Goal: Information Seeking & Learning: Find specific page/section

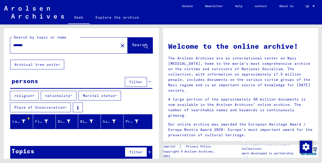
scroll to position [6, 0]
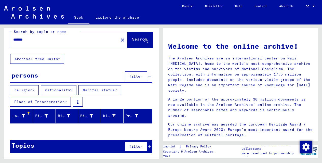
drag, startPoint x: 17, startPoint y: 41, endPoint x: 18, endPoint y: 45, distance: 4.5
click at [17, 41] on input "*******" at bounding box center [62, 39] width 99 height 5
type input "******"
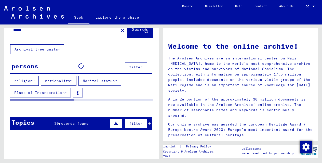
scroll to position [23, 0]
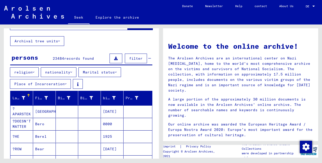
click at [56, 73] on font "nationality" at bounding box center [57, 72] width 25 height 5
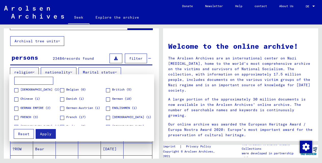
click at [134, 70] on div at bounding box center [161, 81] width 322 height 163
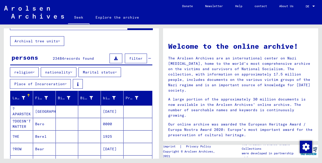
click at [64, 73] on font "nationality" at bounding box center [57, 72] width 25 height 5
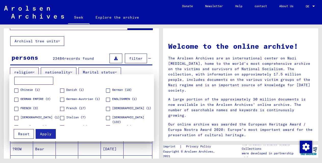
scroll to position [10, 0]
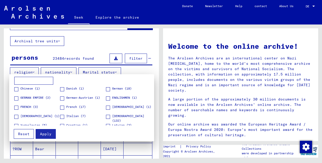
click at [106, 118] on span at bounding box center [108, 117] width 4 height 4
click at [106, 107] on span at bounding box center [108, 108] width 4 height 4
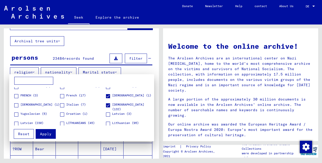
scroll to position [23, 0]
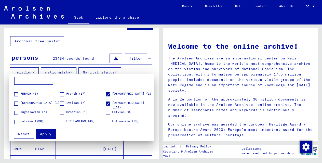
click at [106, 112] on span at bounding box center [108, 113] width 4 height 4
click at [17, 121] on span at bounding box center [16, 122] width 4 height 4
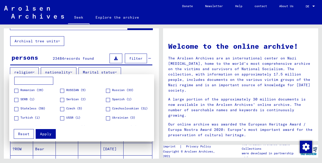
scroll to position [82, 0]
drag, startPoint x: 60, startPoint y: 90, endPoint x: 77, endPoint y: 94, distance: 17.3
click at [61, 90] on span at bounding box center [62, 90] width 4 height 4
click at [106, 90] on span at bounding box center [108, 90] width 4 height 4
click at [60, 119] on span at bounding box center [62, 118] width 4 height 4
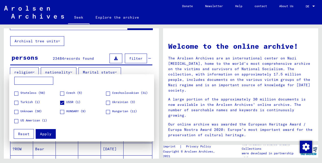
scroll to position [99, 0]
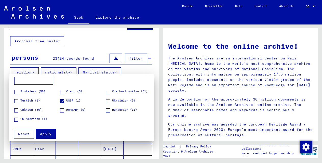
click at [18, 120] on span at bounding box center [16, 120] width 4 height 4
click at [45, 134] on font "Apply" at bounding box center [45, 134] width 11 height 5
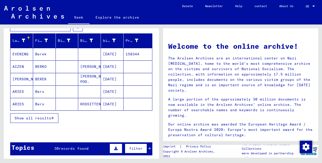
scroll to position [98, 0]
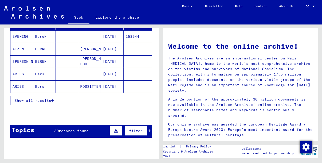
click at [22, 99] on font "Show all results" at bounding box center [33, 100] width 37 height 5
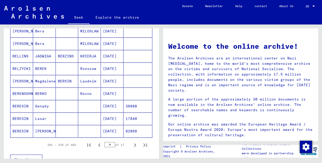
scroll to position [315, 0]
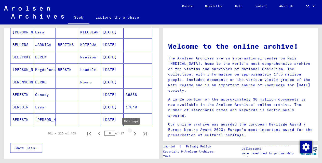
click at [132, 134] on icon "Next page" at bounding box center [135, 133] width 7 height 7
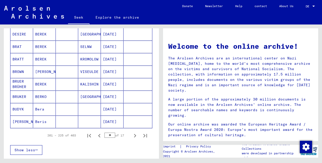
scroll to position [317, 0]
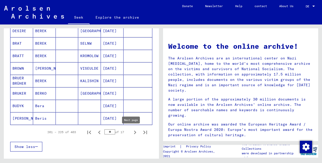
click at [132, 134] on icon "Next page" at bounding box center [135, 132] width 7 height 7
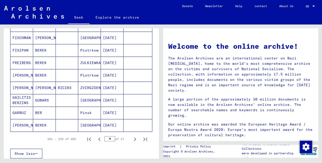
scroll to position [327, 0]
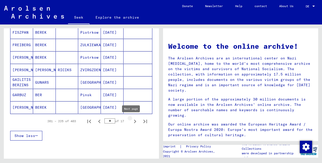
click at [132, 121] on icon "Next page" at bounding box center [135, 121] width 7 height 7
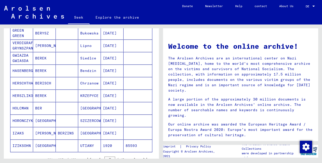
scroll to position [325, 0]
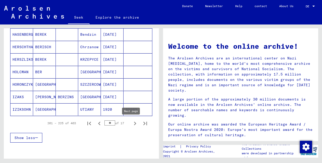
click at [132, 124] on icon "Next page" at bounding box center [135, 123] width 7 height 7
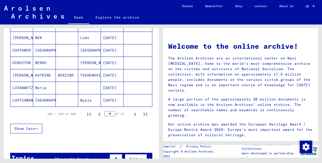
scroll to position [350, 0]
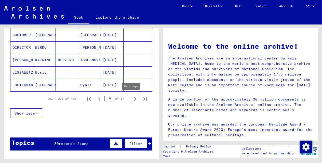
click at [132, 99] on icon "Next page" at bounding box center [135, 98] width 7 height 7
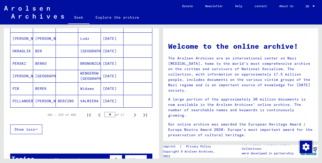
scroll to position [343, 0]
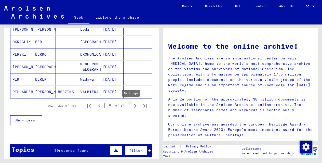
click at [132, 105] on icon "Next page" at bounding box center [135, 105] width 7 height 7
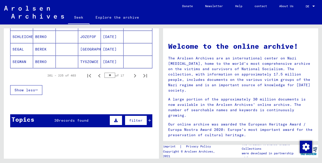
scroll to position [375, 0]
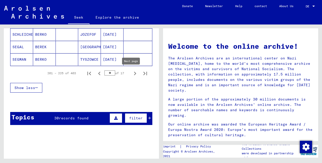
click at [132, 74] on icon "Next page" at bounding box center [135, 73] width 7 height 7
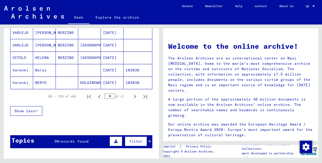
scroll to position [350, 0]
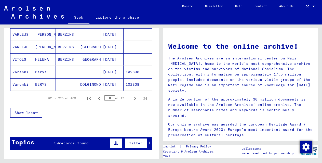
click at [41, 59] on font "HELENA" at bounding box center [42, 59] width 14 height 5
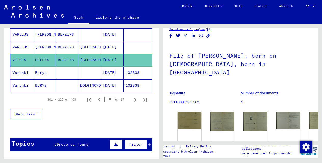
scroll to position [19, 0]
click at [184, 111] on img at bounding box center [189, 120] width 25 height 18
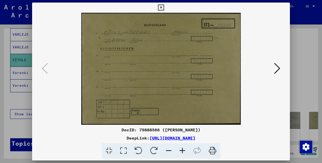
click at [279, 67] on icon at bounding box center [277, 68] width 6 height 12
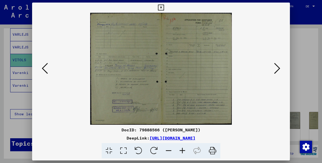
click at [182, 149] on icon at bounding box center [183, 151] width 14 height 16
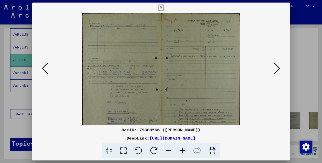
click at [182, 149] on icon at bounding box center [183, 151] width 14 height 16
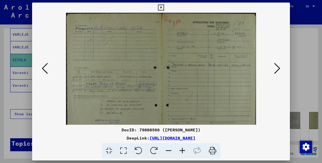
click at [182, 149] on icon at bounding box center [183, 151] width 14 height 16
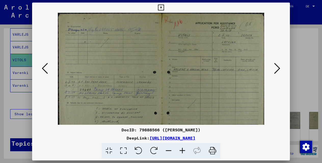
click at [277, 70] on icon at bounding box center [277, 68] width 6 height 12
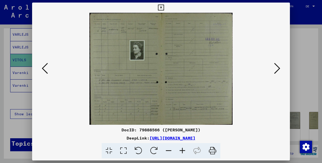
click at [183, 151] on icon at bounding box center [183, 151] width 14 height 16
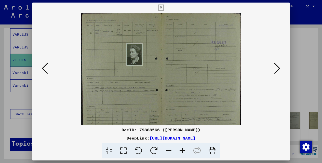
click at [183, 151] on icon at bounding box center [183, 151] width 14 height 16
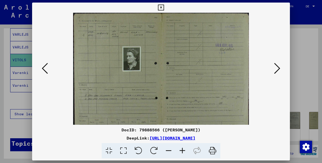
click at [183, 151] on icon at bounding box center [183, 151] width 14 height 16
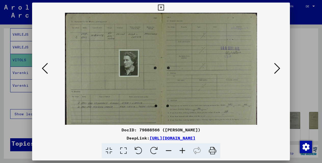
click at [183, 151] on icon at bounding box center [183, 151] width 14 height 16
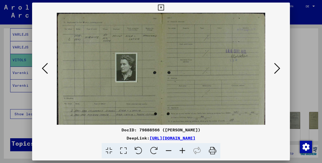
click at [183, 149] on icon at bounding box center [183, 151] width 14 height 16
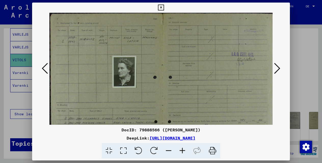
click at [183, 150] on icon at bounding box center [183, 151] width 14 height 16
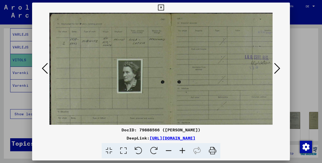
click at [183, 150] on icon at bounding box center [183, 151] width 14 height 16
click at [182, 150] on icon at bounding box center [183, 151] width 14 height 16
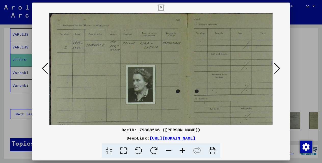
click at [182, 150] on icon at bounding box center [183, 151] width 14 height 16
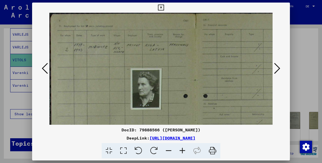
click at [182, 150] on icon at bounding box center [183, 151] width 14 height 16
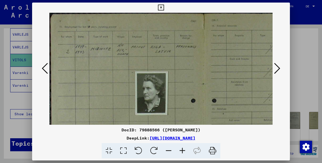
click at [169, 152] on icon at bounding box center [169, 151] width 14 height 16
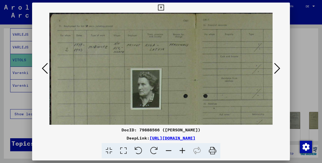
click at [168, 152] on icon at bounding box center [169, 151] width 14 height 16
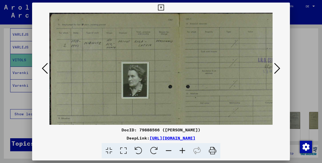
click at [168, 151] on icon at bounding box center [169, 151] width 14 height 16
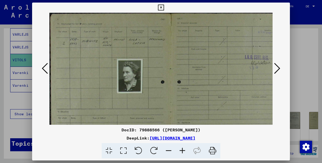
click at [168, 151] on icon at bounding box center [169, 151] width 14 height 16
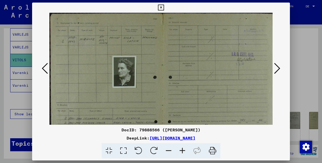
click at [274, 67] on icon at bounding box center [277, 68] width 6 height 12
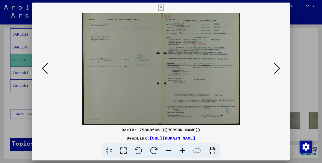
click at [183, 151] on icon at bounding box center [183, 151] width 14 height 16
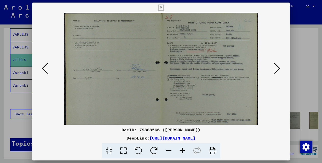
click at [183, 151] on icon at bounding box center [183, 151] width 14 height 16
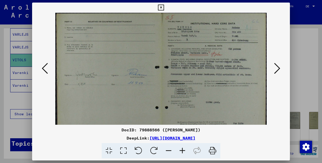
click at [183, 151] on icon at bounding box center [183, 151] width 14 height 16
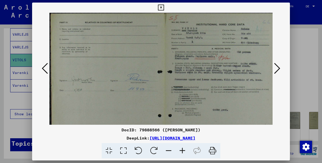
click at [41, 68] on button at bounding box center [44, 68] width 9 height 15
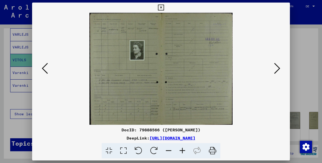
click at [181, 149] on icon at bounding box center [183, 151] width 14 height 16
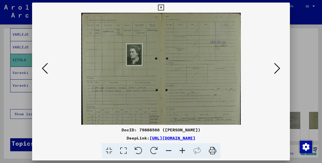
click at [181, 149] on icon at bounding box center [183, 151] width 14 height 16
click at [181, 150] on icon at bounding box center [183, 151] width 14 height 16
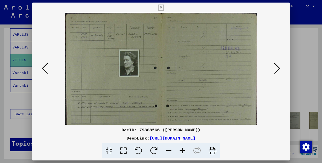
click at [181, 150] on icon at bounding box center [183, 151] width 14 height 16
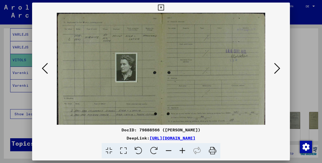
click at [181, 150] on icon at bounding box center [183, 151] width 14 height 16
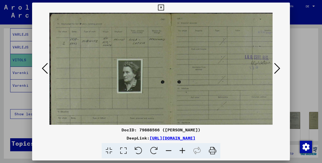
click at [277, 68] on icon at bounding box center [277, 68] width 6 height 12
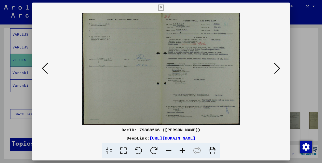
click at [278, 69] on icon at bounding box center [277, 68] width 6 height 12
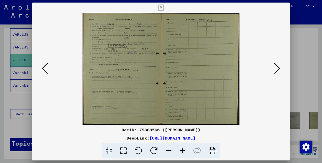
click at [183, 153] on icon at bounding box center [183, 151] width 14 height 16
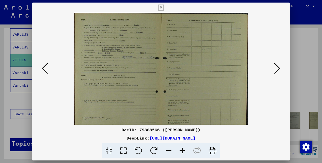
click at [183, 153] on icon at bounding box center [183, 151] width 14 height 16
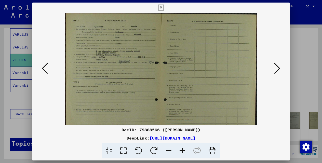
click at [183, 153] on icon at bounding box center [183, 151] width 14 height 16
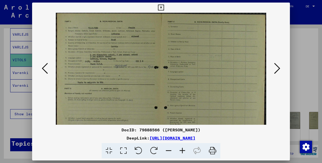
click at [183, 153] on icon at bounding box center [183, 151] width 14 height 16
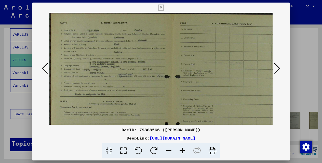
click at [277, 69] on icon at bounding box center [277, 68] width 6 height 12
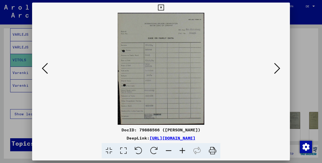
click at [183, 151] on icon at bounding box center [183, 151] width 14 height 16
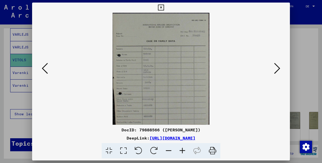
click at [183, 151] on icon at bounding box center [183, 151] width 14 height 16
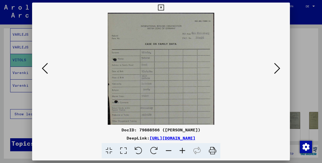
click at [183, 151] on icon at bounding box center [183, 151] width 14 height 16
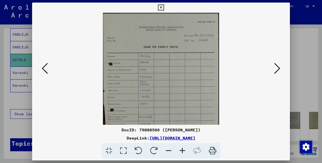
click at [183, 151] on icon at bounding box center [183, 151] width 14 height 16
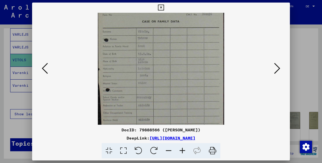
scroll to position [0, 0]
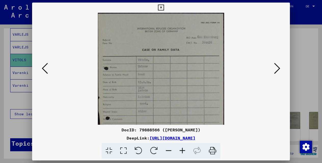
drag, startPoint x: 162, startPoint y: 88, endPoint x: 175, endPoint y: 153, distance: 65.8
click at [164, 158] on mat-dialog-container "DocID: 79888566 (HELENE VITOLS) DeepLink: https://collections.arolsen-archives.…" at bounding box center [161, 82] width 258 height 158
drag, startPoint x: 159, startPoint y: 7, endPoint x: 162, endPoint y: 11, distance: 5.0
click at [159, 7] on icon at bounding box center [161, 8] width 6 height 6
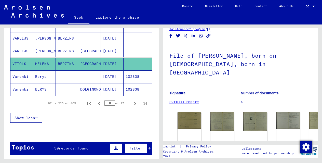
scroll to position [365, 0]
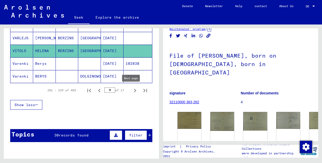
click at [132, 91] on icon "Next page" at bounding box center [135, 90] width 7 height 7
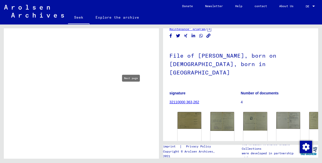
type input "**"
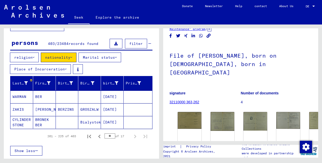
scroll to position [0, 0]
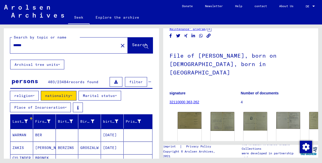
click at [120, 45] on mat-icon "close" at bounding box center [123, 46] width 6 height 6
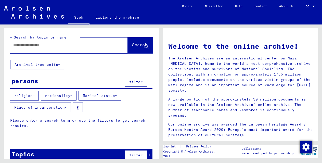
click at [35, 45] on input "text" at bounding box center [62, 45] width 99 height 5
type input "*****"
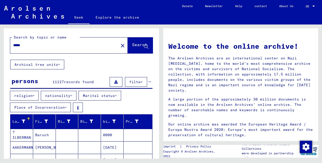
scroll to position [155, 0]
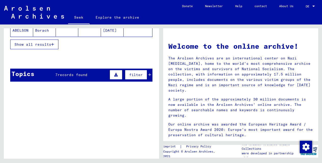
click at [41, 45] on font "Show all results" at bounding box center [33, 44] width 37 height 5
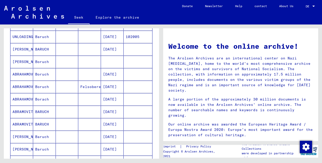
scroll to position [318, 0]
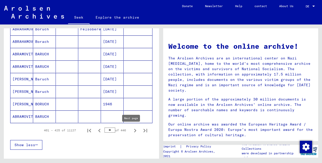
click at [132, 131] on icon "Next page" at bounding box center [135, 130] width 7 height 7
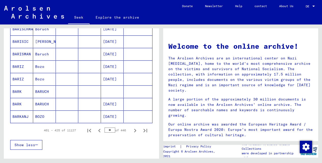
click at [132, 131] on icon "Next page" at bounding box center [135, 130] width 7 height 7
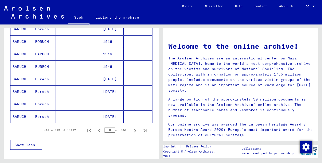
click at [132, 131] on icon "Next page" at bounding box center [135, 130] width 7 height 7
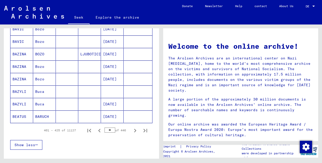
click at [132, 131] on icon "Next page" at bounding box center [135, 130] width 7 height 7
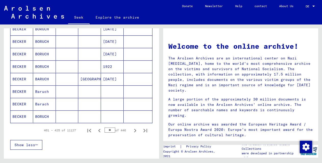
click at [132, 131] on icon "Next page" at bounding box center [135, 130] width 7 height 7
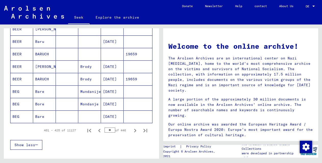
click at [132, 131] on icon "Next page" at bounding box center [135, 130] width 7 height 7
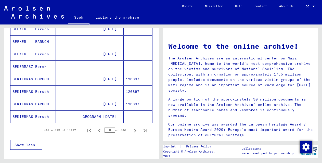
click at [132, 131] on icon "Next page" at bounding box center [135, 130] width 7 height 7
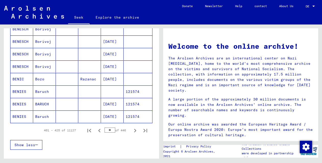
click at [132, 131] on icon "Next page" at bounding box center [135, 130] width 7 height 7
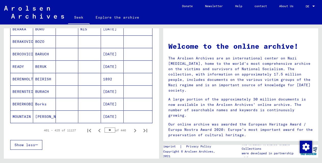
click at [132, 131] on icon "Next page" at bounding box center [135, 130] width 7 height 7
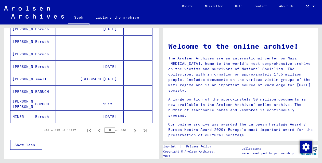
click at [132, 131] on icon "Next page" at bounding box center [135, 130] width 7 height 7
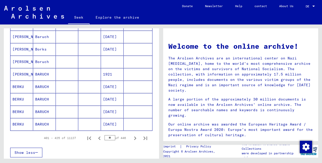
scroll to position [327, 0]
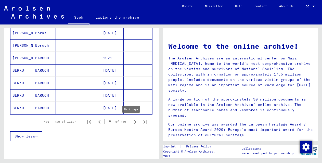
click at [132, 123] on icon "Next page" at bounding box center [135, 121] width 7 height 7
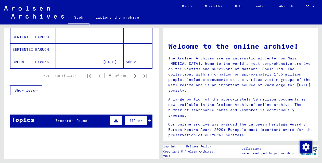
scroll to position [374, 0]
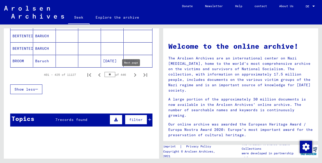
click at [132, 75] on icon "Next page" at bounding box center [135, 74] width 7 height 7
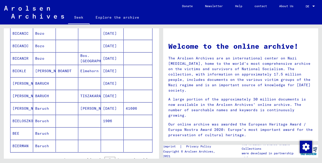
scroll to position [339, 0]
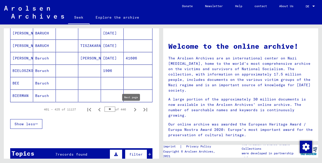
click at [132, 110] on icon "Next page" at bounding box center [135, 109] width 7 height 7
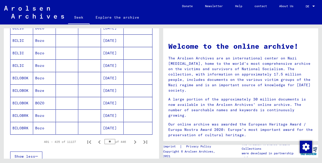
scroll to position [308, 0]
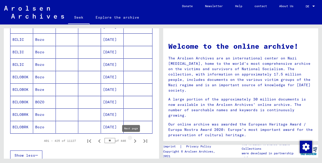
drag, startPoint x: 130, startPoint y: 141, endPoint x: 119, endPoint y: 163, distance: 25.1
click at [132, 141] on icon "Next page" at bounding box center [135, 140] width 7 height 7
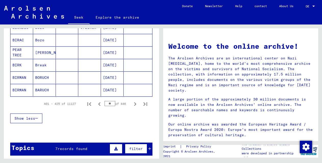
scroll to position [345, 0]
click at [134, 103] on icon "Next page" at bounding box center [135, 104] width 2 height 4
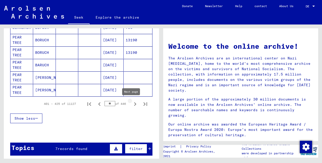
drag, startPoint x: 129, startPoint y: 104, endPoint x: 122, endPoint y: 131, distance: 27.5
click at [132, 104] on icon "Next page" at bounding box center [135, 103] width 7 height 7
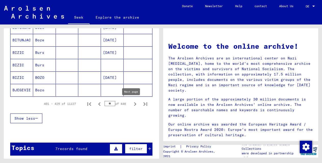
click at [132, 104] on icon "Next page" at bounding box center [135, 103] width 7 height 7
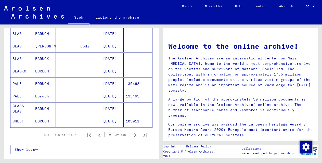
scroll to position [366, 0]
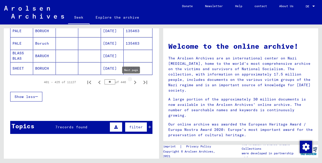
drag, startPoint x: 131, startPoint y: 80, endPoint x: 89, endPoint y: 110, distance: 51.9
click at [132, 80] on icon "Next page" at bounding box center [135, 82] width 7 height 7
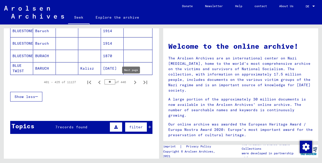
click at [132, 81] on icon "Next page" at bounding box center [135, 82] width 7 height 7
click at [134, 83] on icon "Next page" at bounding box center [135, 82] width 7 height 7
click at [134, 81] on icon "Next page" at bounding box center [135, 83] width 2 height 4
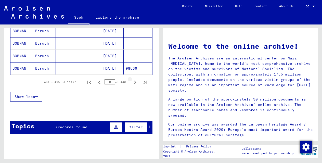
click at [134, 81] on icon "Next page" at bounding box center [135, 83] width 2 height 4
click at [132, 82] on icon "Next page" at bounding box center [135, 82] width 7 height 7
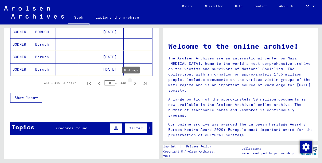
scroll to position [368, 0]
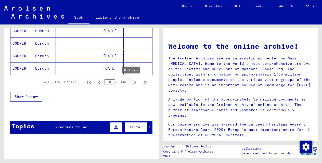
click at [134, 82] on icon "Next page" at bounding box center [135, 83] width 2 height 4
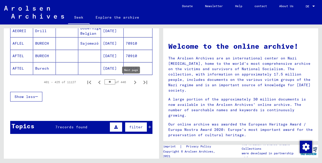
click at [132, 80] on icon "Next page" at bounding box center [135, 82] width 7 height 7
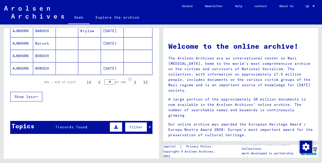
click at [132, 80] on icon "Next page" at bounding box center [135, 82] width 7 height 7
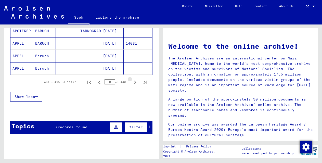
click at [132, 80] on icon "Next page" at bounding box center [135, 82] width 7 height 7
type input "**"
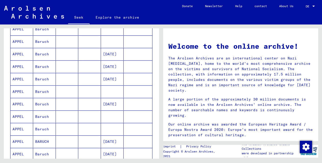
scroll to position [0, 0]
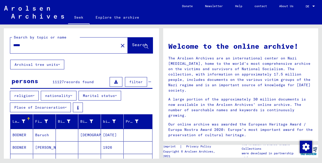
drag, startPoint x: 26, startPoint y: 45, endPoint x: 5, endPoint y: 45, distance: 20.7
click at [5, 45] on div "Search by topic or name ***** close Search" at bounding box center [81, 43] width 155 height 31
type input "*****"
click at [132, 45] on font "Search" at bounding box center [139, 44] width 15 height 5
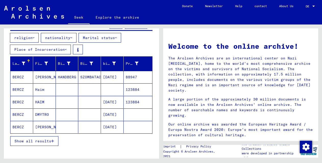
scroll to position [80, 0]
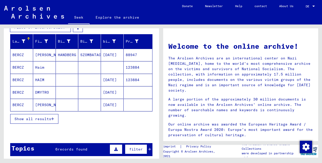
click at [18, 118] on font "Show all results" at bounding box center [33, 119] width 37 height 5
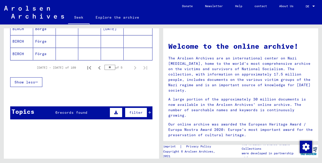
scroll to position [380, 0]
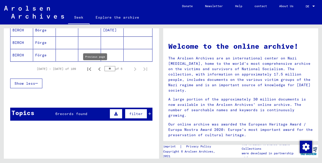
drag, startPoint x: 94, startPoint y: 69, endPoint x: 93, endPoint y: 91, distance: 21.4
click at [96, 69] on icon "Previous page" at bounding box center [99, 69] width 7 height 7
type input "**"
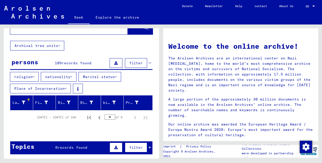
scroll to position [0, 0]
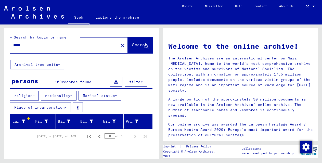
click at [120, 47] on mat-icon "close" at bounding box center [123, 46] width 6 height 6
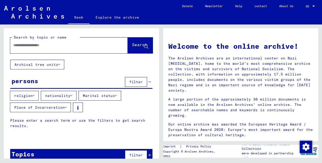
click at [47, 46] on input "text" at bounding box center [62, 45] width 99 height 5
type input "******"
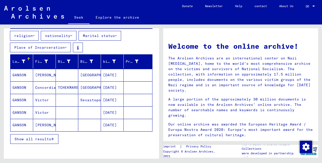
scroll to position [64, 0]
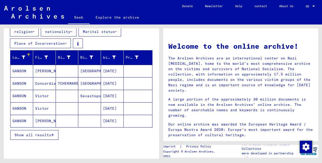
click at [42, 135] on font "Show all results" at bounding box center [33, 135] width 37 height 5
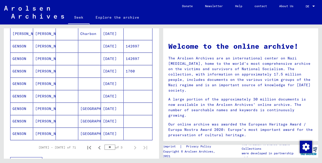
scroll to position [312, 0]
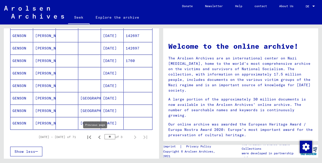
click at [96, 137] on icon "Previous page" at bounding box center [99, 137] width 7 height 7
type input "**"
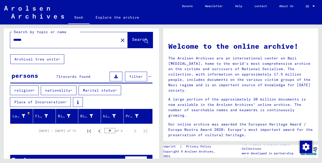
scroll to position [7, 0]
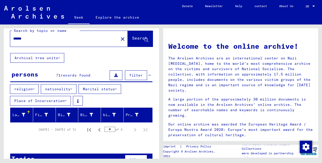
click at [36, 20] on mat-toolbar "Seek Explore the archive Do you have detailed questions or information about th…" at bounding box center [161, 12] width 322 height 24
click at [41, 15] on img at bounding box center [34, 12] width 60 height 13
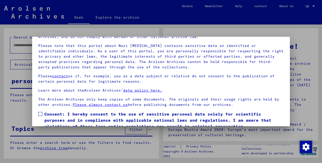
scroll to position [42, 0]
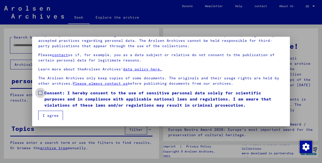
click at [39, 93] on span at bounding box center [40, 93] width 4 height 4
click at [44, 116] on font "I agree" at bounding box center [51, 115] width 16 height 5
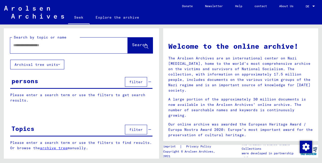
click at [65, 46] on input "text" at bounding box center [62, 45] width 99 height 5
type input "******"
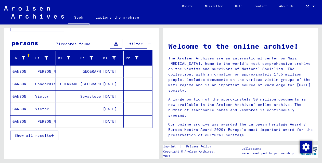
scroll to position [54, 0]
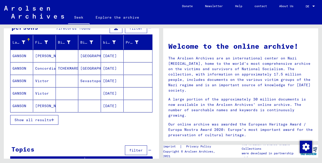
click at [47, 118] on font "Show all results" at bounding box center [33, 120] width 37 height 5
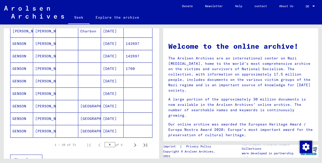
scroll to position [280, 0]
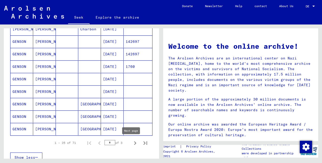
click at [132, 144] on icon "Next page" at bounding box center [135, 143] width 7 height 7
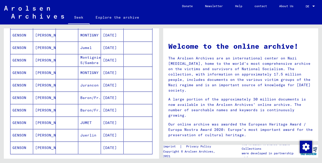
scroll to position [248, 0]
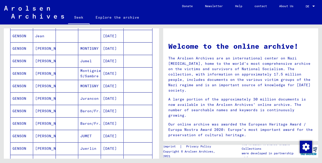
click at [36, 73] on font "[PERSON_NAME]" at bounding box center [50, 73] width 30 height 5
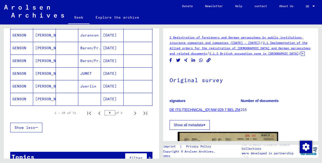
scroll to position [328, 0]
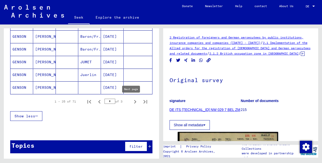
click at [134, 103] on icon "Next page" at bounding box center [135, 102] width 2 height 4
type input "*"
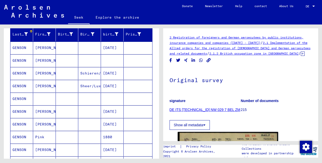
scroll to position [0, 0]
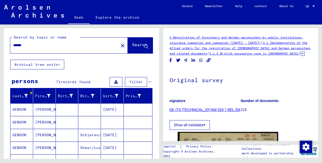
drag, startPoint x: 23, startPoint y: 44, endPoint x: 12, endPoint y: 43, distance: 11.1
click at [12, 43] on div "******" at bounding box center [62, 45] width 105 height 11
type input "*"
type input "*******"
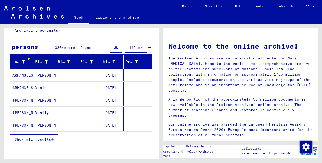
scroll to position [35, 0]
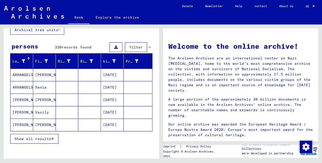
click at [49, 141] on font "Show all results" at bounding box center [33, 138] width 37 height 5
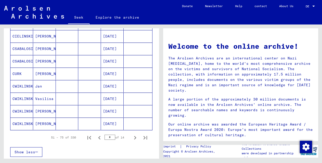
scroll to position [291, 0]
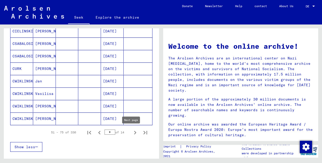
click at [134, 132] on icon "Next page" at bounding box center [135, 133] width 2 height 4
drag, startPoint x: 131, startPoint y: 132, endPoint x: 102, endPoint y: 144, distance: 32.3
click at [134, 132] on icon "Next page" at bounding box center [135, 133] width 2 height 4
type input "*"
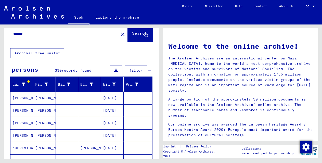
scroll to position [0, 0]
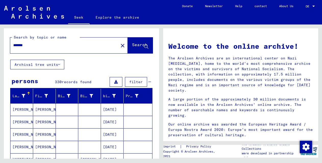
click at [137, 83] on font "filter" at bounding box center [136, 82] width 14 height 5
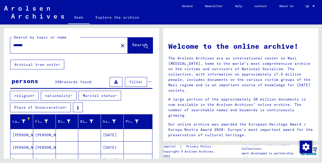
click at [63, 95] on font "nationality" at bounding box center [57, 95] width 25 height 5
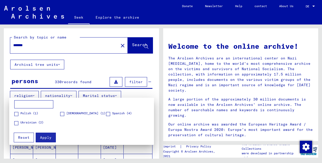
click at [136, 93] on div at bounding box center [161, 81] width 322 height 163
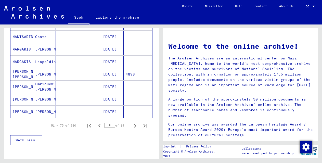
scroll to position [323, 0]
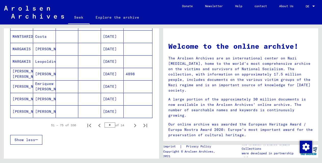
click at [42, 100] on font "[PERSON_NAME]" at bounding box center [50, 99] width 30 height 5
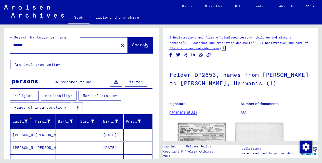
drag, startPoint x: 32, startPoint y: 44, endPoint x: 6, endPoint y: 44, distance: 25.8
click at [6, 44] on div "Search by topic or name ******* close Search" at bounding box center [81, 43] width 155 height 31
type input "*******"
click at [132, 47] on font "Search" at bounding box center [139, 45] width 15 height 5
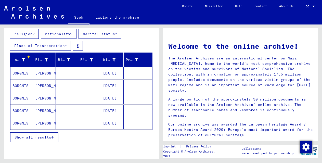
scroll to position [62, 0]
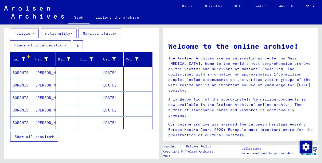
click at [32, 136] on font "Show all results" at bounding box center [33, 136] width 37 height 5
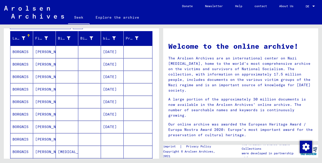
scroll to position [0, 0]
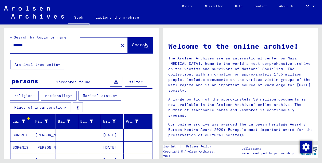
click at [56, 96] on font "nationality" at bounding box center [57, 95] width 25 height 5
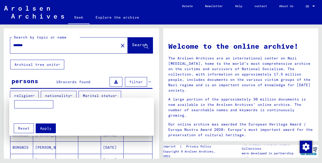
click at [152, 92] on div at bounding box center [161, 81] width 322 height 163
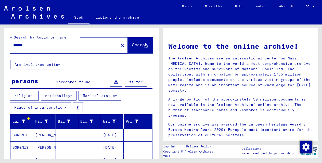
click at [24, 95] on font "religion" at bounding box center [23, 95] width 18 height 5
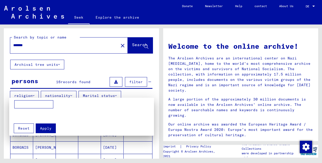
click at [138, 91] on div at bounding box center [161, 81] width 322 height 163
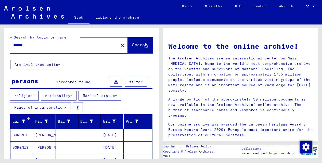
click at [31, 106] on font "Place of Incarceration" at bounding box center [39, 107] width 50 height 5
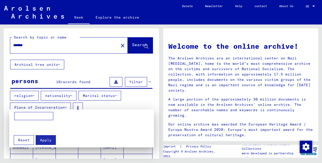
click at [135, 97] on div at bounding box center [161, 81] width 322 height 163
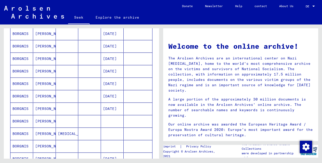
scroll to position [106, 0]
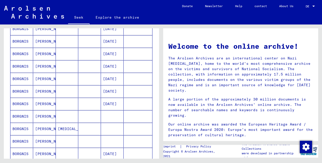
click at [33, 77] on mat-cell "[PERSON_NAME]" at bounding box center [44, 79] width 23 height 12
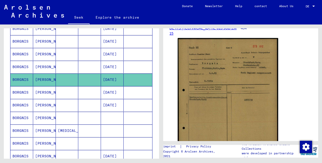
scroll to position [108, 0]
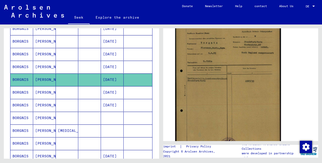
click at [231, 63] on img at bounding box center [228, 90] width 106 height 148
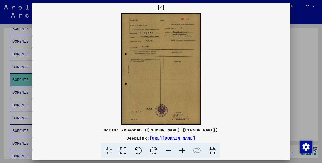
click at [183, 151] on icon at bounding box center [182, 151] width 14 height 16
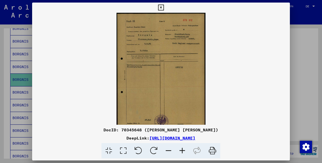
click at [183, 151] on icon at bounding box center [182, 151] width 14 height 16
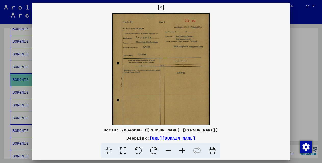
click at [183, 151] on icon at bounding box center [182, 151] width 14 height 16
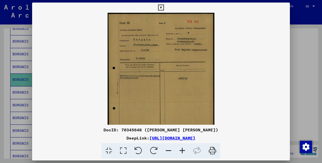
click at [183, 151] on icon at bounding box center [182, 151] width 14 height 16
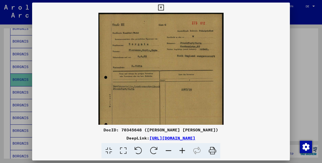
click at [183, 152] on icon at bounding box center [182, 151] width 14 height 16
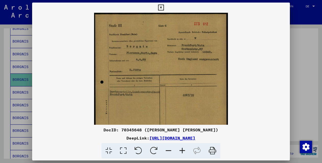
click at [162, 8] on icon at bounding box center [161, 8] width 6 height 6
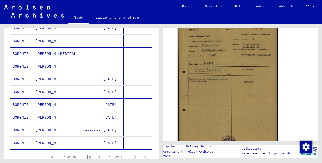
scroll to position [185, 0]
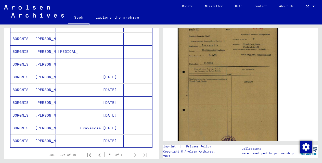
click at [22, 128] on font "BORGNIS" at bounding box center [20, 128] width 16 height 5
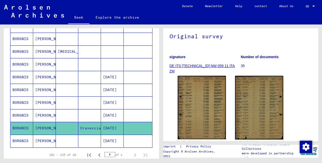
scroll to position [60, 0]
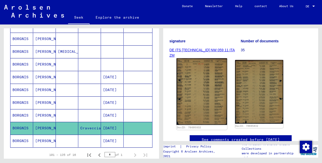
click at [205, 94] on img at bounding box center [201, 91] width 51 height 67
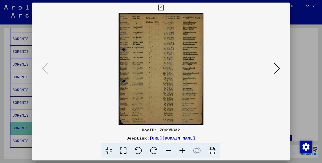
click at [182, 150] on icon at bounding box center [182, 151] width 14 height 16
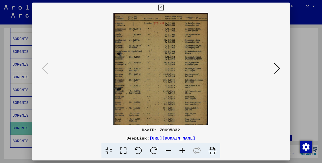
click at [181, 150] on icon at bounding box center [182, 151] width 14 height 16
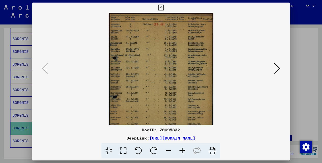
click at [182, 150] on icon at bounding box center [182, 151] width 14 height 16
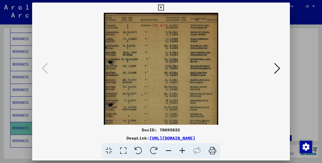
click at [182, 150] on icon at bounding box center [182, 151] width 14 height 16
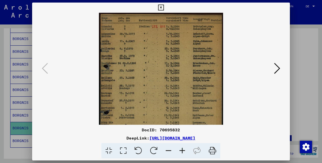
click at [159, 5] on icon at bounding box center [161, 8] width 6 height 6
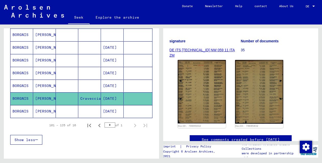
scroll to position [215, 0]
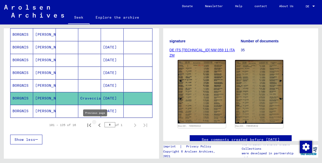
click at [96, 126] on icon "Previous page" at bounding box center [99, 125] width 7 height 7
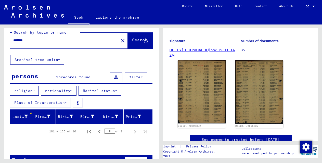
scroll to position [17, 0]
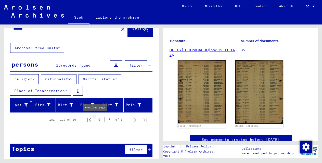
click at [98, 119] on icon "Previous page" at bounding box center [99, 120] width 2 height 4
click at [86, 118] on icon "First page" at bounding box center [89, 119] width 7 height 7
type input "*"
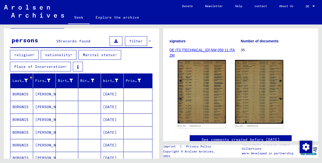
scroll to position [33, 0]
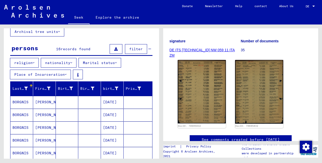
click at [44, 129] on font "[PERSON_NAME]" at bounding box center [50, 127] width 30 height 5
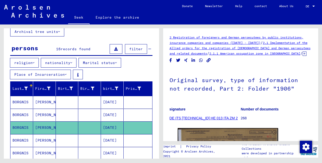
click at [33, 115] on mat-cell "[PERSON_NAME]" at bounding box center [44, 115] width 23 height 12
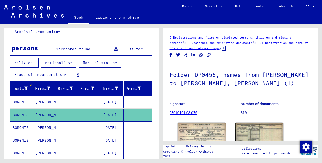
click at [44, 102] on font "[PERSON_NAME]" at bounding box center [50, 102] width 30 height 5
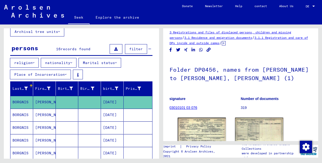
scroll to position [46, 0]
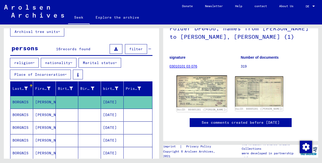
click at [183, 91] on img at bounding box center [201, 91] width 51 height 32
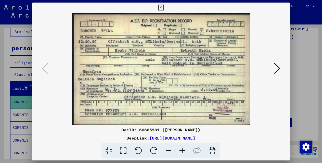
click at [162, 7] on icon at bounding box center [161, 8] width 6 height 6
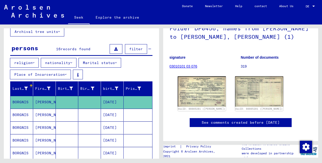
click at [44, 117] on font "[PERSON_NAME]" at bounding box center [50, 114] width 30 height 5
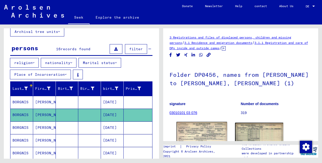
click at [202, 131] on img at bounding box center [201, 138] width 51 height 32
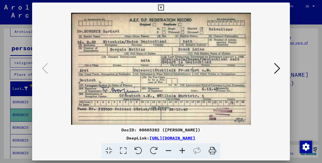
click at [160, 7] on icon at bounding box center [161, 8] width 6 height 6
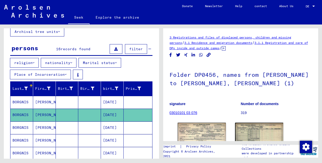
click at [41, 129] on font "[PERSON_NAME]" at bounding box center [50, 127] width 30 height 5
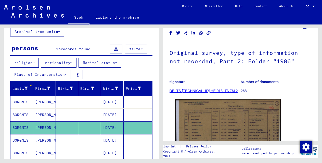
scroll to position [28, 0]
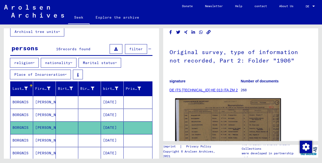
click at [208, 119] on img at bounding box center [228, 132] width 106 height 69
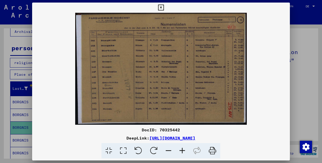
click at [160, 6] on icon at bounding box center [161, 8] width 6 height 6
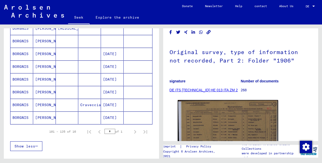
scroll to position [0, 0]
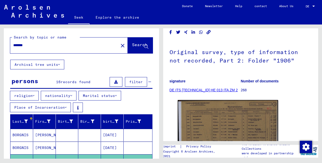
drag, startPoint x: 40, startPoint y: 46, endPoint x: 3, endPoint y: 44, distance: 37.0
click at [3, 44] on div "Search by topic or name ******* close Search Archival tree units persons 16 rec…" at bounding box center [80, 91] width 161 height 134
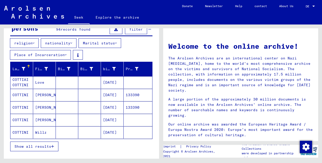
scroll to position [55, 0]
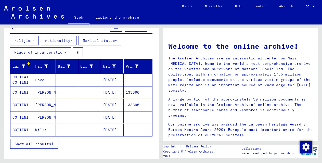
click at [56, 42] on font "nationality" at bounding box center [57, 40] width 25 height 5
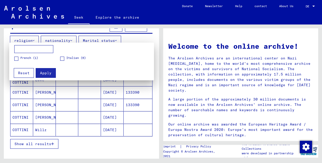
drag, startPoint x: 61, startPoint y: 58, endPoint x: 57, endPoint y: 61, distance: 5.0
click at [61, 58] on span at bounding box center [62, 59] width 4 height 4
click at [46, 74] on font "Apply" at bounding box center [45, 73] width 11 height 5
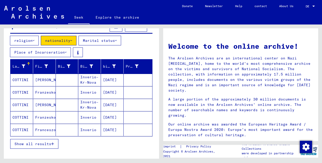
click at [41, 78] on font "[PERSON_NAME]" at bounding box center [50, 80] width 30 height 5
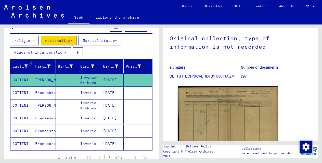
scroll to position [56, 0]
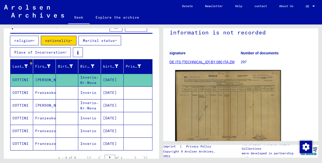
click at [217, 101] on img at bounding box center [228, 107] width 106 height 75
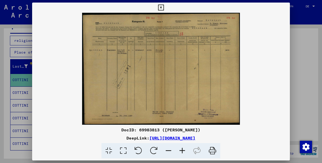
click at [183, 148] on icon at bounding box center [182, 151] width 14 height 16
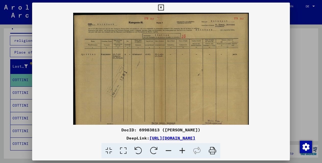
click at [183, 148] on icon at bounding box center [182, 151] width 14 height 16
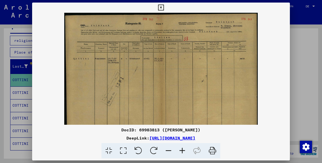
click at [183, 148] on icon at bounding box center [182, 151] width 14 height 16
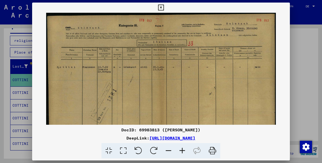
click at [183, 152] on icon at bounding box center [182, 151] width 14 height 16
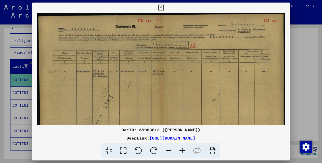
click at [183, 152] on icon at bounding box center [182, 151] width 14 height 16
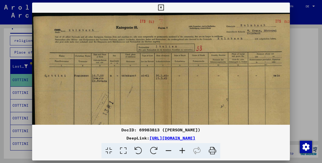
click at [183, 151] on icon at bounding box center [182, 151] width 14 height 16
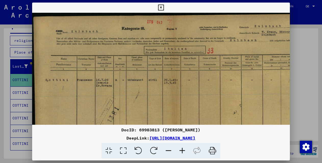
click at [160, 7] on icon at bounding box center [161, 8] width 6 height 6
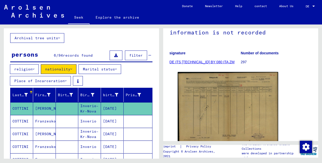
scroll to position [0, 0]
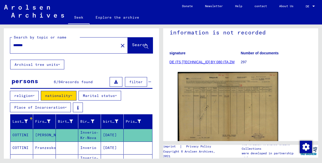
drag, startPoint x: 40, startPoint y: 47, endPoint x: 3, endPoint y: 45, distance: 37.0
click at [3, 45] on div "Search by topic or name ******* close Search Archival tree units persons 6 / 94…" at bounding box center [80, 91] width 161 height 134
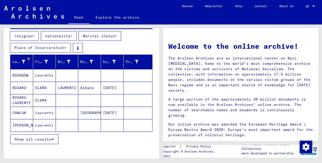
scroll to position [62, 0]
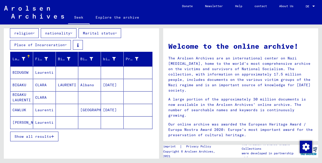
click at [43, 73] on font "Laurenti" at bounding box center [44, 72] width 18 height 5
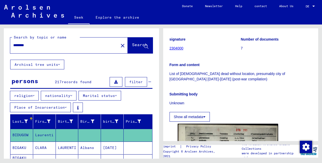
drag, startPoint x: 45, startPoint y: 45, endPoint x: -1, endPoint y: 43, distance: 46.7
click at [0, 43] on html "Seek Explore the archive Donate Newsletter Help contact About Us Seek Explore t…" at bounding box center [161, 81] width 322 height 163
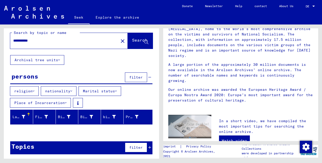
scroll to position [6, 0]
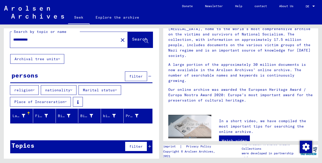
drag, startPoint x: 24, startPoint y: 38, endPoint x: 2, endPoint y: 34, distance: 22.5
click at [2, 34] on div "**********" at bounding box center [80, 91] width 161 height 134
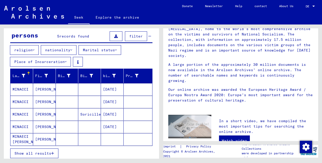
scroll to position [48, 0]
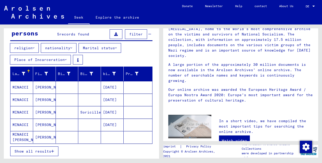
click at [18, 111] on font "MINACCI" at bounding box center [20, 112] width 16 height 5
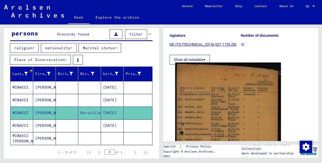
scroll to position [80, 0]
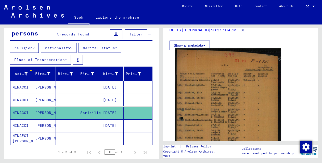
click at [219, 100] on img at bounding box center [228, 130] width 106 height 165
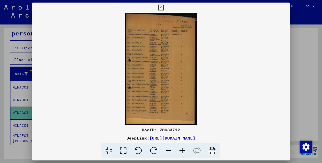
click at [182, 148] on icon at bounding box center [182, 151] width 14 height 16
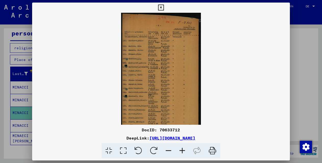
click at [182, 148] on icon at bounding box center [182, 151] width 14 height 16
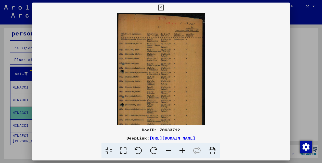
click at [182, 148] on icon at bounding box center [182, 151] width 14 height 16
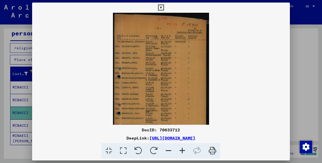
click at [182, 148] on icon at bounding box center [182, 151] width 14 height 16
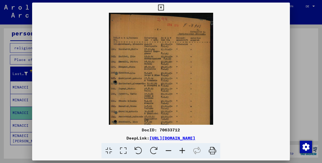
click at [182, 148] on icon at bounding box center [182, 151] width 14 height 16
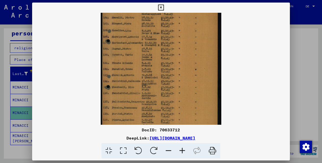
scroll to position [53, 0]
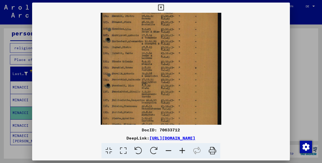
drag, startPoint x: 147, startPoint y: 80, endPoint x: 139, endPoint y: 44, distance: 36.6
click at [139, 44] on img at bounding box center [161, 53] width 120 height 188
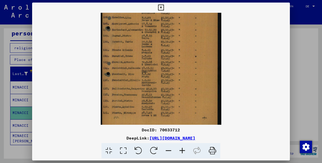
scroll to position [58, 0]
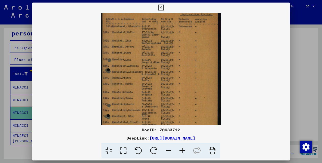
drag, startPoint x: 130, startPoint y: 107, endPoint x: 122, endPoint y: 117, distance: 12.9
click at [115, 132] on div "DocID: 70633712 DeepLink: [URL][DOMAIN_NAME]" at bounding box center [161, 81] width 258 height 156
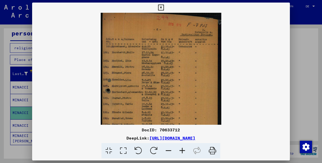
scroll to position [0, 0]
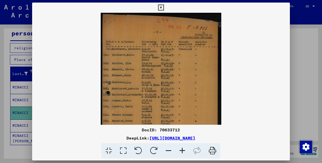
drag, startPoint x: 130, startPoint y: 46, endPoint x: 128, endPoint y: 69, distance: 23.0
click at [128, 69] on img at bounding box center [161, 107] width 120 height 188
drag, startPoint x: 162, startPoint y: 8, endPoint x: 113, endPoint y: 31, distance: 53.5
click at [162, 8] on icon at bounding box center [161, 8] width 6 height 6
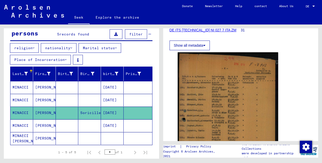
click at [21, 125] on font "MINACCI" at bounding box center [20, 125] width 16 height 5
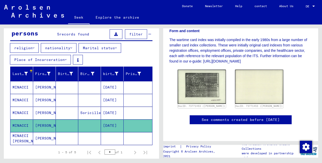
scroll to position [127, 0]
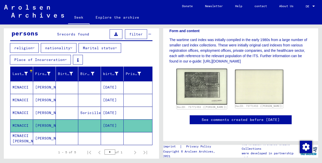
click at [201, 69] on img at bounding box center [201, 87] width 51 height 36
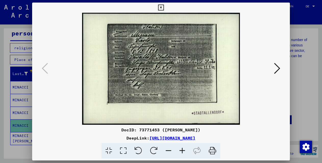
click at [162, 7] on icon at bounding box center [161, 8] width 6 height 6
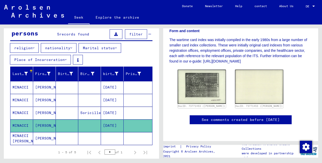
click at [34, 135] on mat-cell "[PERSON_NAME]" at bounding box center [44, 138] width 23 height 12
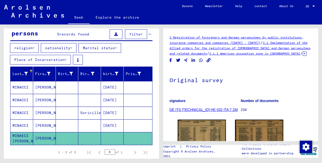
click at [40, 87] on font "[PERSON_NAME]" at bounding box center [50, 87] width 30 height 5
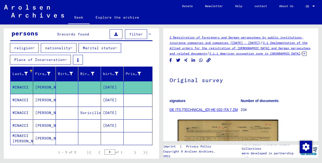
click at [40, 103] on mat-cell "[PERSON_NAME]" at bounding box center [44, 100] width 23 height 12
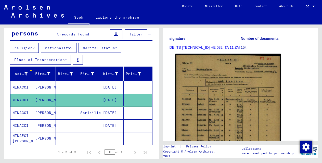
scroll to position [74, 0]
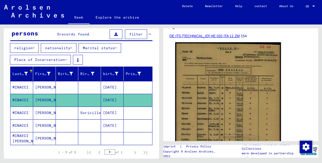
click at [201, 95] on img at bounding box center [228, 116] width 106 height 149
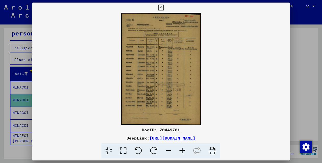
click at [182, 150] on icon at bounding box center [182, 151] width 14 height 16
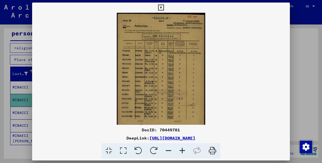
click at [182, 150] on icon at bounding box center [182, 151] width 14 height 16
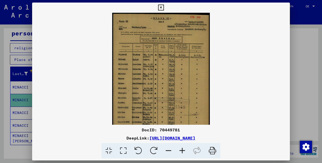
click at [182, 150] on icon at bounding box center [182, 151] width 14 height 16
click at [181, 150] on icon at bounding box center [182, 151] width 14 height 16
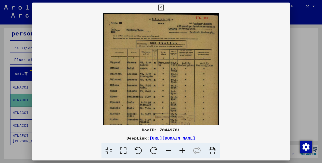
click at [181, 150] on icon at bounding box center [182, 151] width 14 height 16
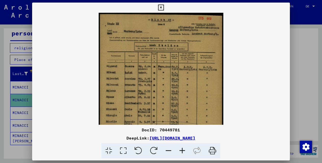
click at [160, 8] on icon at bounding box center [161, 8] width 6 height 6
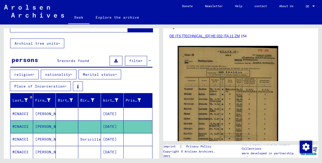
scroll to position [0, 0]
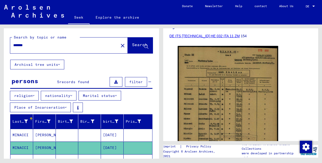
drag, startPoint x: 38, startPoint y: 45, endPoint x: -3, endPoint y: 41, distance: 41.2
click at [0, 41] on html "Seek Explore the archive Donate Newsletter Help contact About Us Seek Explore t…" at bounding box center [161, 81] width 322 height 163
type input "****"
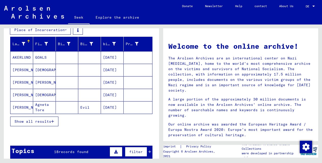
scroll to position [83, 0]
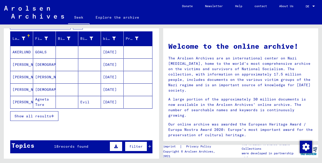
click at [40, 118] on font "Show all results" at bounding box center [33, 116] width 37 height 5
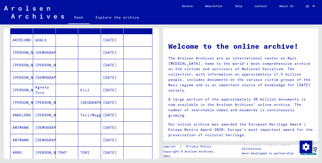
scroll to position [0, 0]
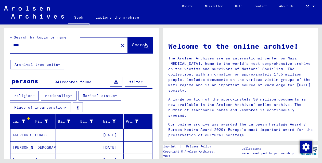
click at [58, 96] on font "nationality" at bounding box center [57, 95] width 25 height 5
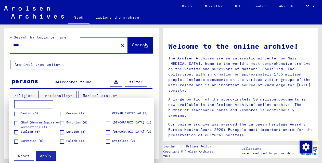
click at [107, 122] on span at bounding box center [108, 123] width 4 height 4
click at [16, 133] on span at bounding box center [16, 132] width 4 height 4
click at [108, 141] on span at bounding box center [108, 142] width 4 height 4
click at [47, 155] on font "Apply" at bounding box center [45, 156] width 11 height 5
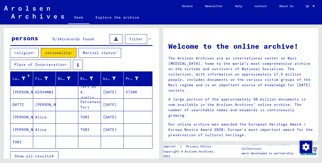
scroll to position [44, 0]
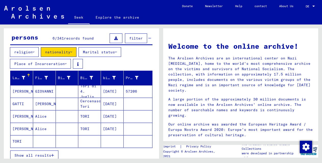
click at [19, 127] on font "[PERSON_NAME]" at bounding box center [27, 129] width 30 height 5
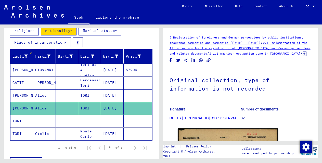
scroll to position [67, 0]
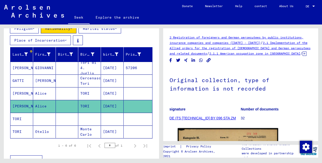
click at [20, 133] on icon at bounding box center [21, 142] width 13 height 20
click at [21, 119] on font "TORI" at bounding box center [16, 119] width 9 height 5
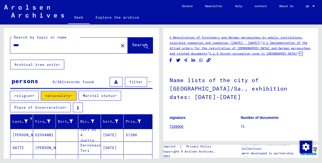
drag, startPoint x: 28, startPoint y: 46, endPoint x: 3, endPoint y: 43, distance: 25.9
click at [3, 43] on div "Search by topic or name **** close Search Archival tree units persons 6 / 341 r…" at bounding box center [80, 91] width 161 height 134
click at [47, 45] on input "****" at bounding box center [64, 45] width 102 height 5
drag, startPoint x: 30, startPoint y: 47, endPoint x: 8, endPoint y: 46, distance: 21.9
click at [9, 47] on div "Search by topic or name **** close Search" at bounding box center [81, 43] width 155 height 31
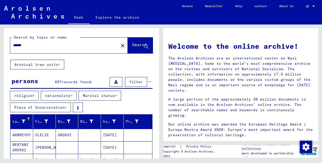
click at [55, 94] on font "nationality" at bounding box center [57, 95] width 25 height 5
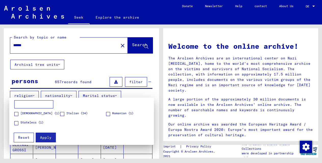
click at [62, 114] on span at bounding box center [62, 114] width 4 height 4
click at [16, 113] on span at bounding box center [16, 114] width 4 height 4
click at [50, 136] on font "Apply" at bounding box center [45, 137] width 11 height 5
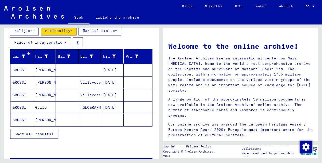
scroll to position [67, 0]
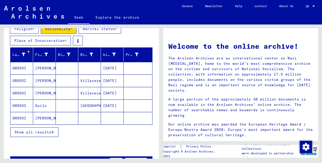
click at [49, 134] on font "Show all results" at bounding box center [33, 132] width 37 height 5
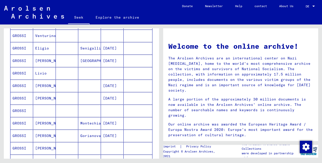
scroll to position [0, 0]
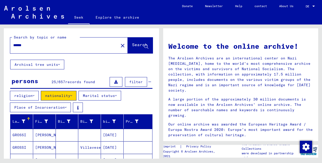
drag, startPoint x: 36, startPoint y: 46, endPoint x: 2, endPoint y: 45, distance: 34.7
click at [2, 45] on div "Search by topic or name ****** close Search Archival tree units persons 25 / 65…" at bounding box center [80, 91] width 161 height 134
type input "*********"
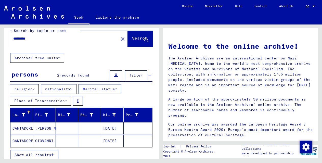
scroll to position [19, 0]
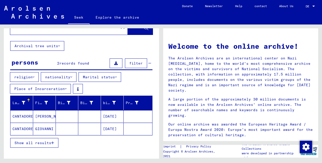
click at [37, 147] on div "Show all results" at bounding box center [81, 142] width 142 height 15
click at [39, 143] on font "Show all results" at bounding box center [33, 143] width 37 height 5
